Goal: Task Accomplishment & Management: Use online tool/utility

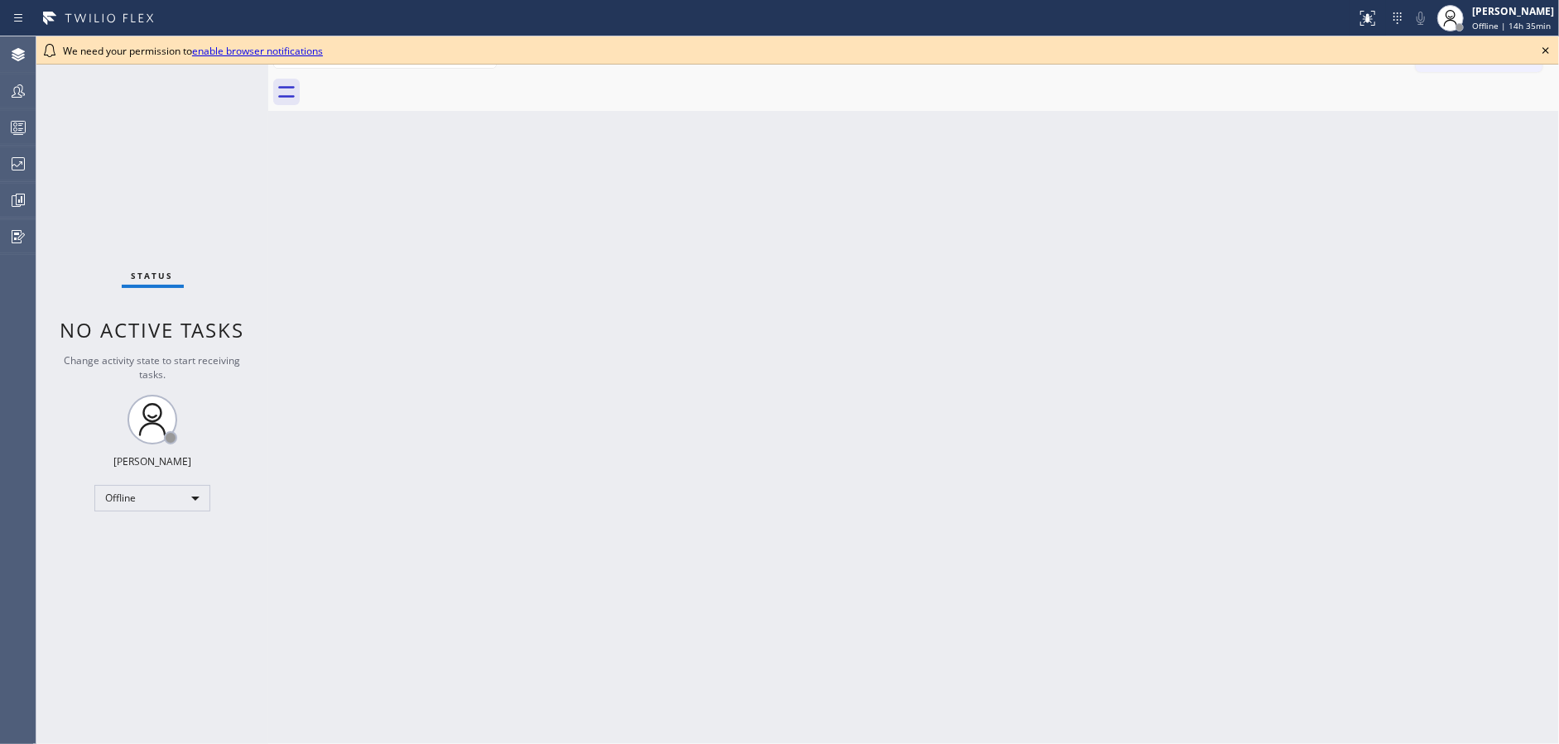
click at [1543, 46] on icon at bounding box center [1545, 51] width 20 height 20
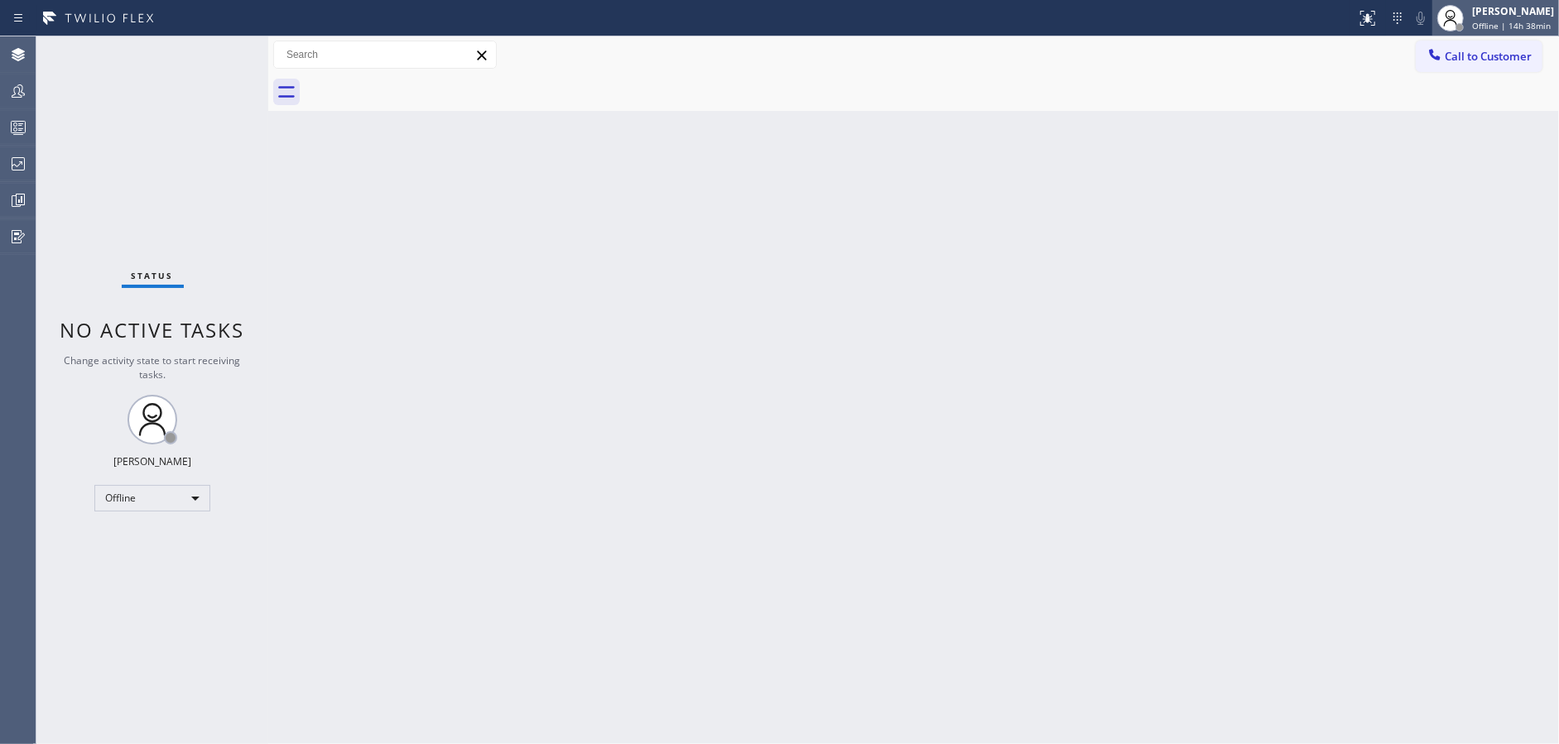
click at [1517, 20] on span "Offline | 14h 38min" at bounding box center [1511, 26] width 79 height 12
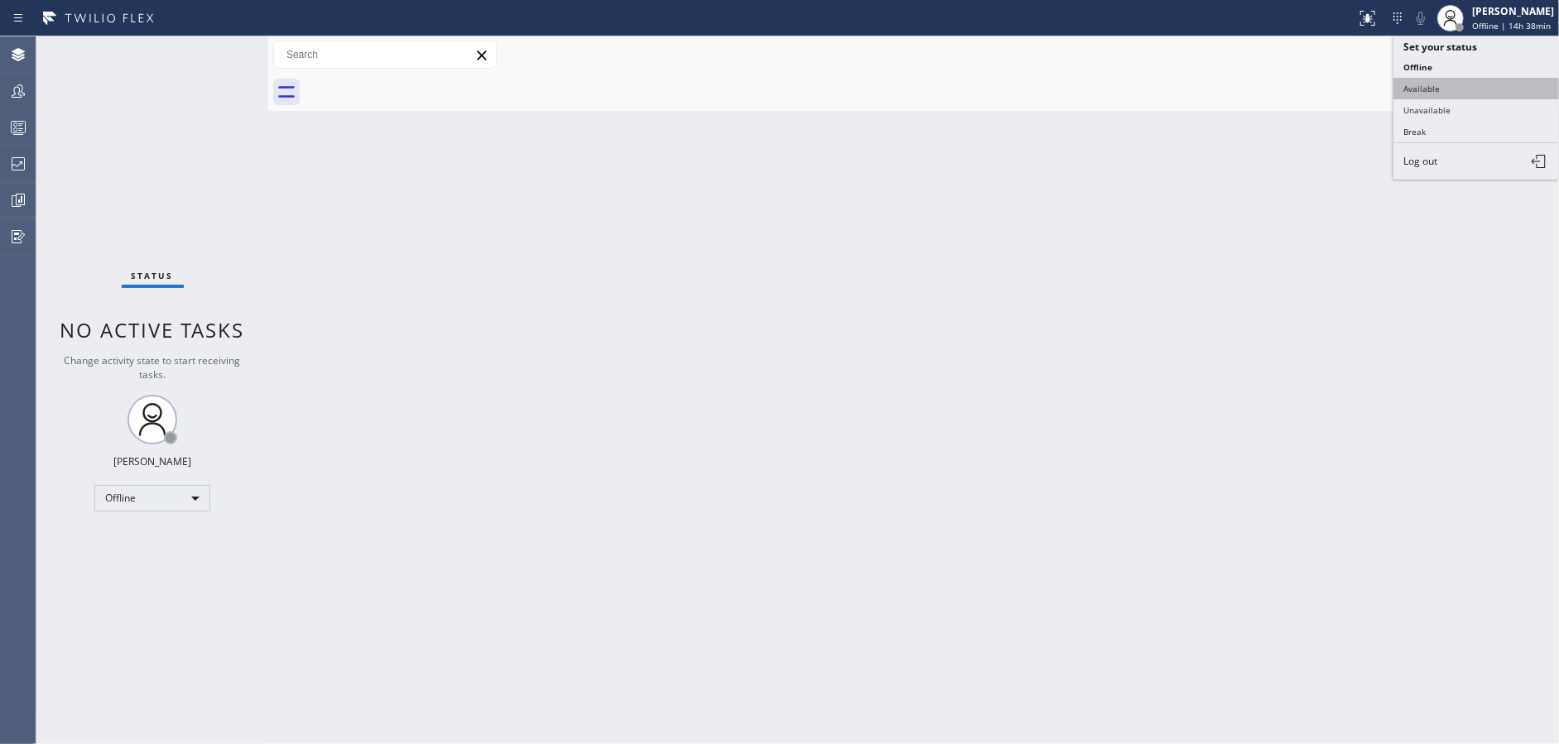
click at [1444, 84] on button "Available" at bounding box center [1476, 89] width 166 height 22
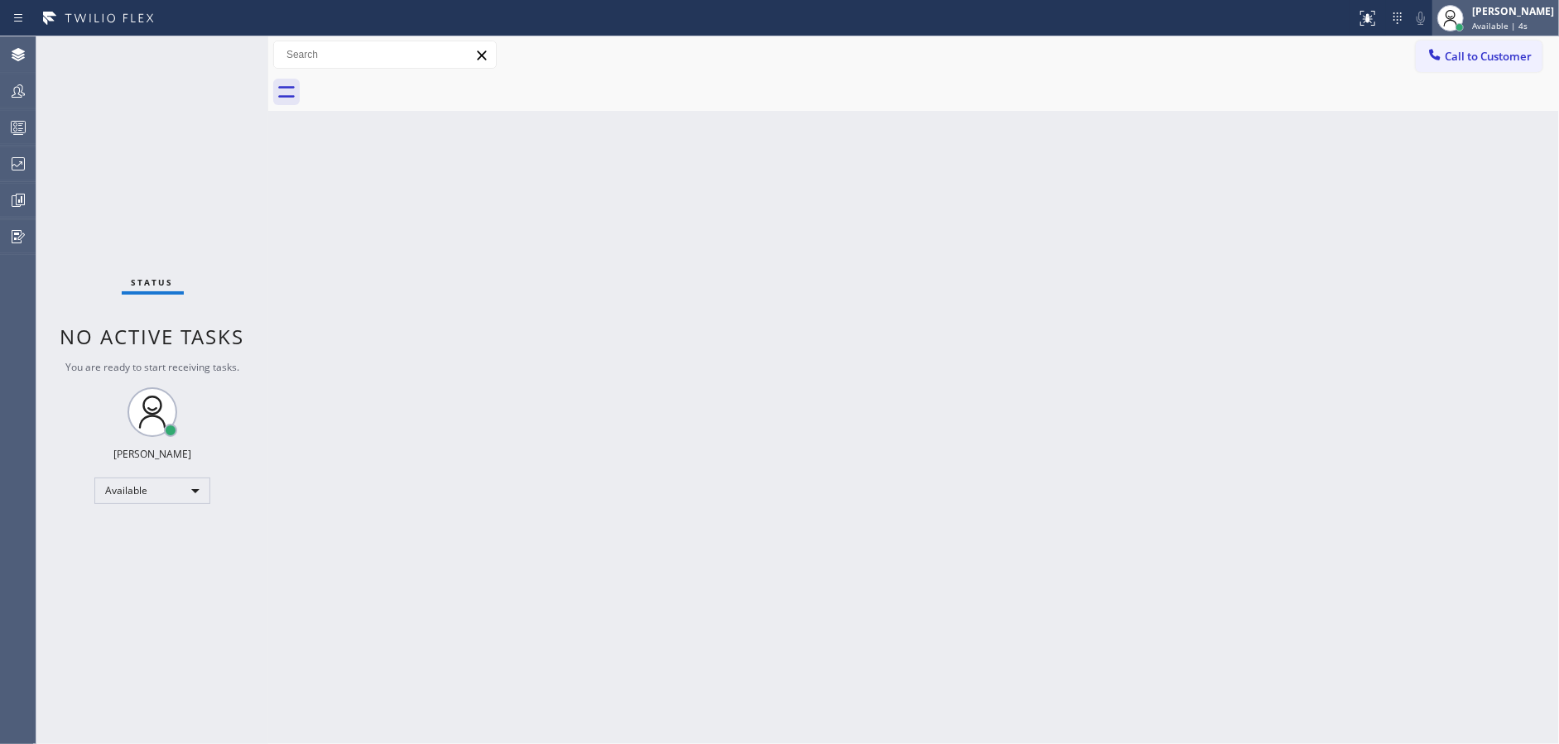
click at [1496, 18] on div "Jenilyn Indoy Available | 4s" at bounding box center [1513, 17] width 90 height 29
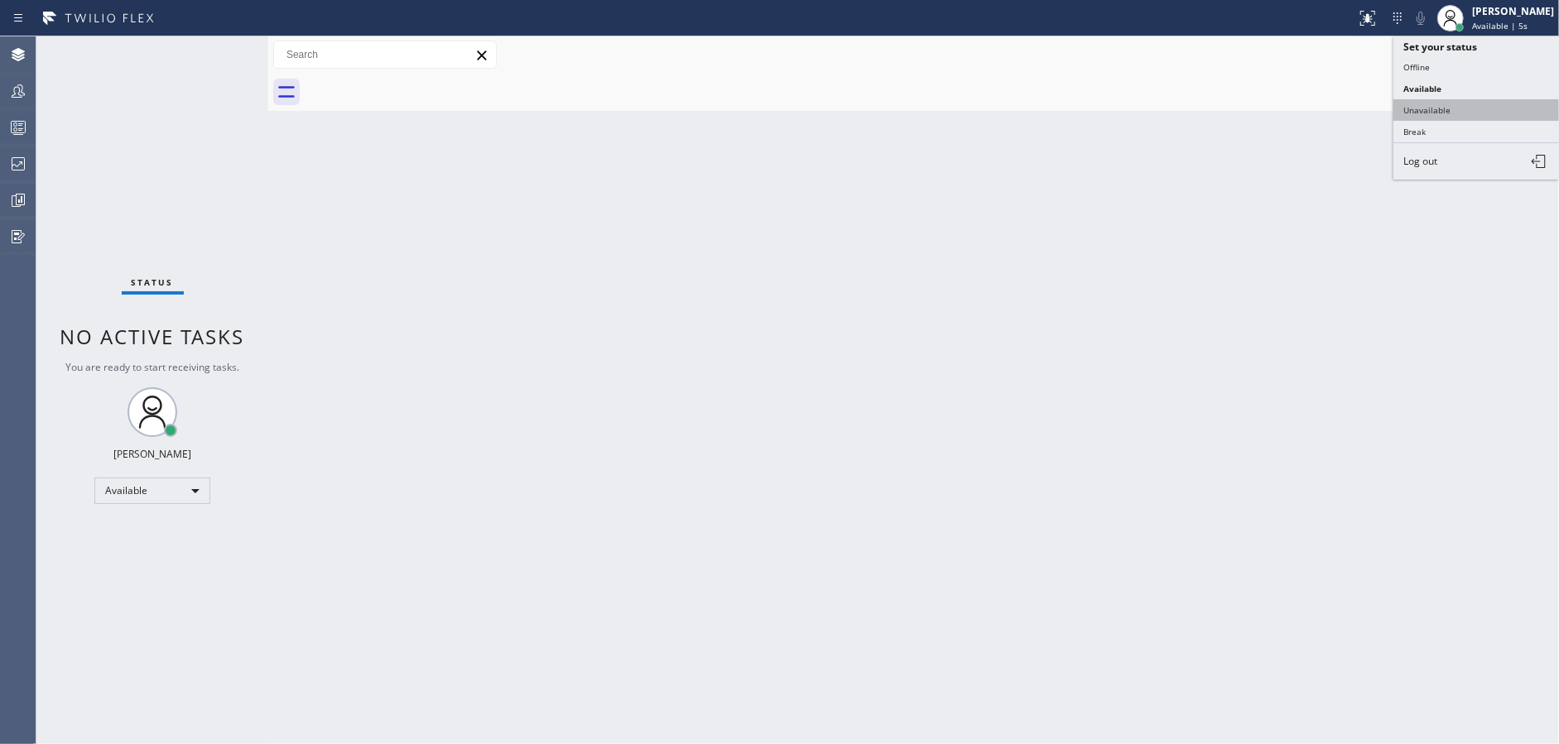
click at [1460, 113] on button "Unavailable" at bounding box center [1476, 110] width 166 height 22
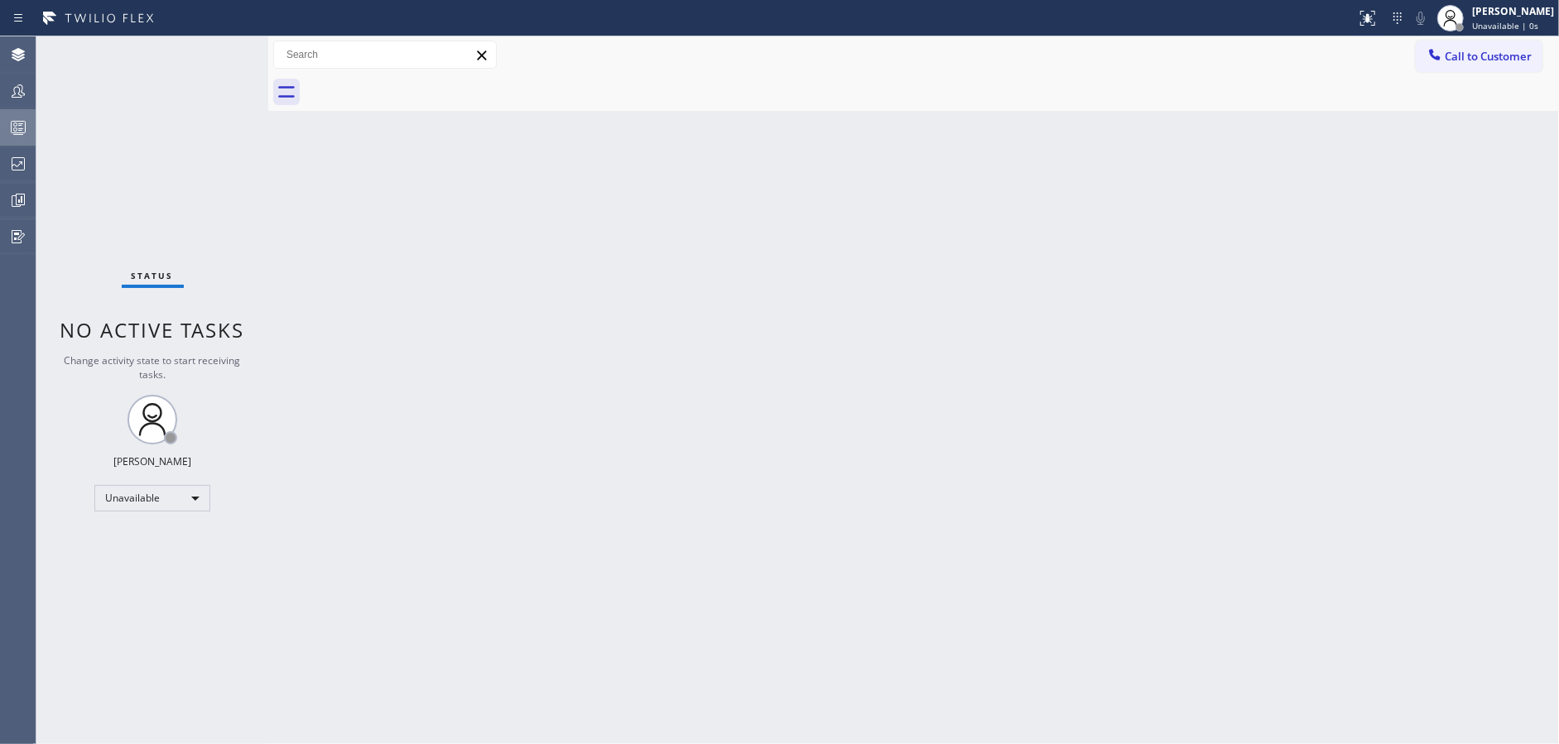
click at [8, 137] on icon at bounding box center [18, 128] width 20 height 20
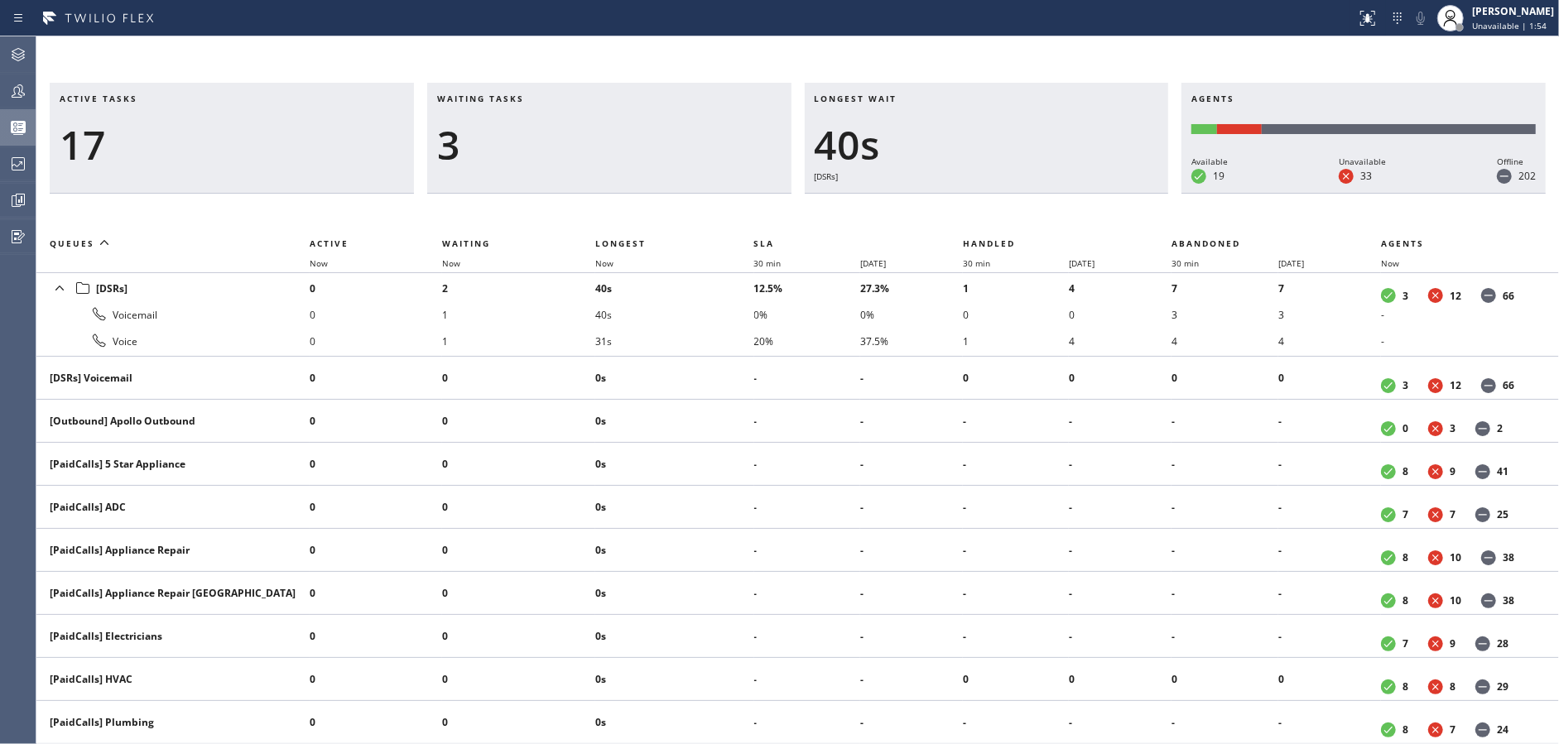
click at [458, 83] on div "Waiting tasks 3" at bounding box center [609, 138] width 364 height 111
click at [497, 148] on div "5" at bounding box center [609, 145] width 344 height 48
